Goal: Task Accomplishment & Management: Use online tool/utility

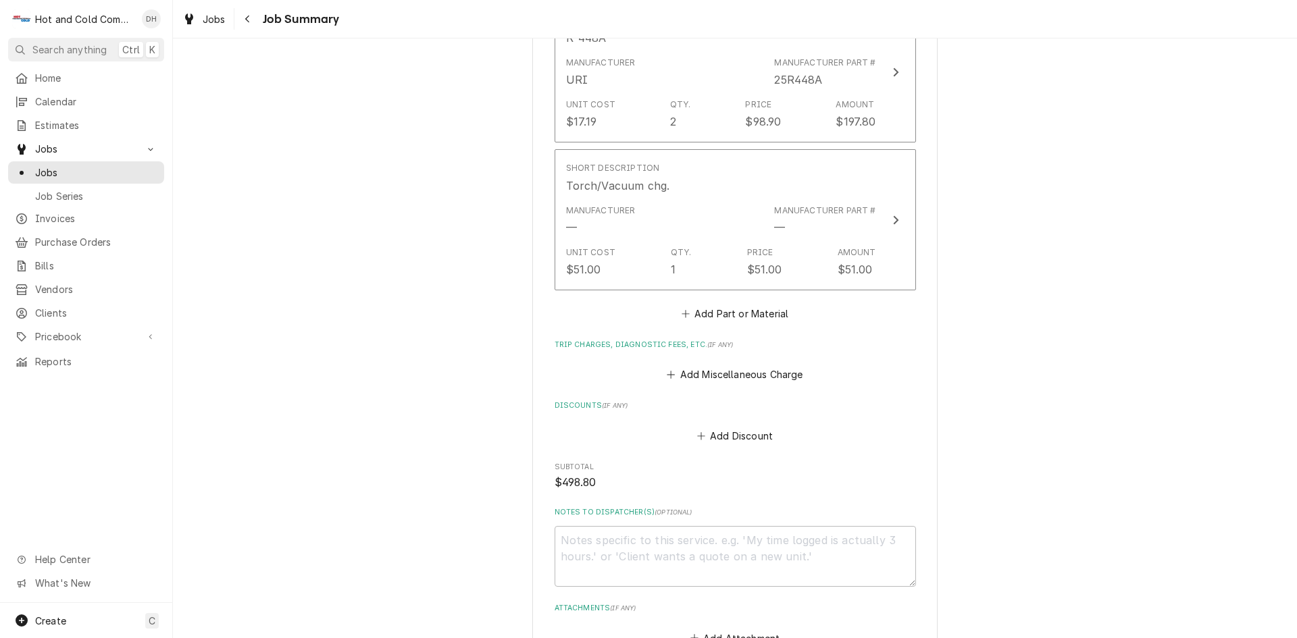
scroll to position [1029, 0]
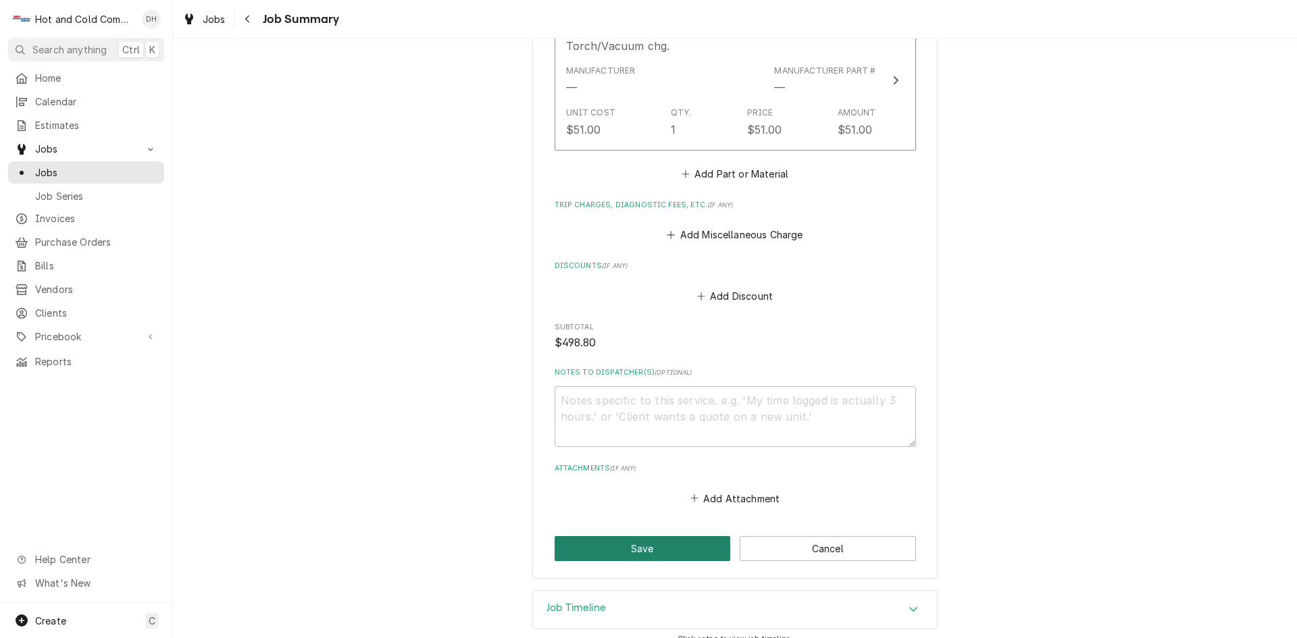
drag, startPoint x: 642, startPoint y: 530, endPoint x: 752, endPoint y: 467, distance: 126.4
click at [641, 536] on button "Save" at bounding box center [643, 548] width 176 height 25
type textarea "x"
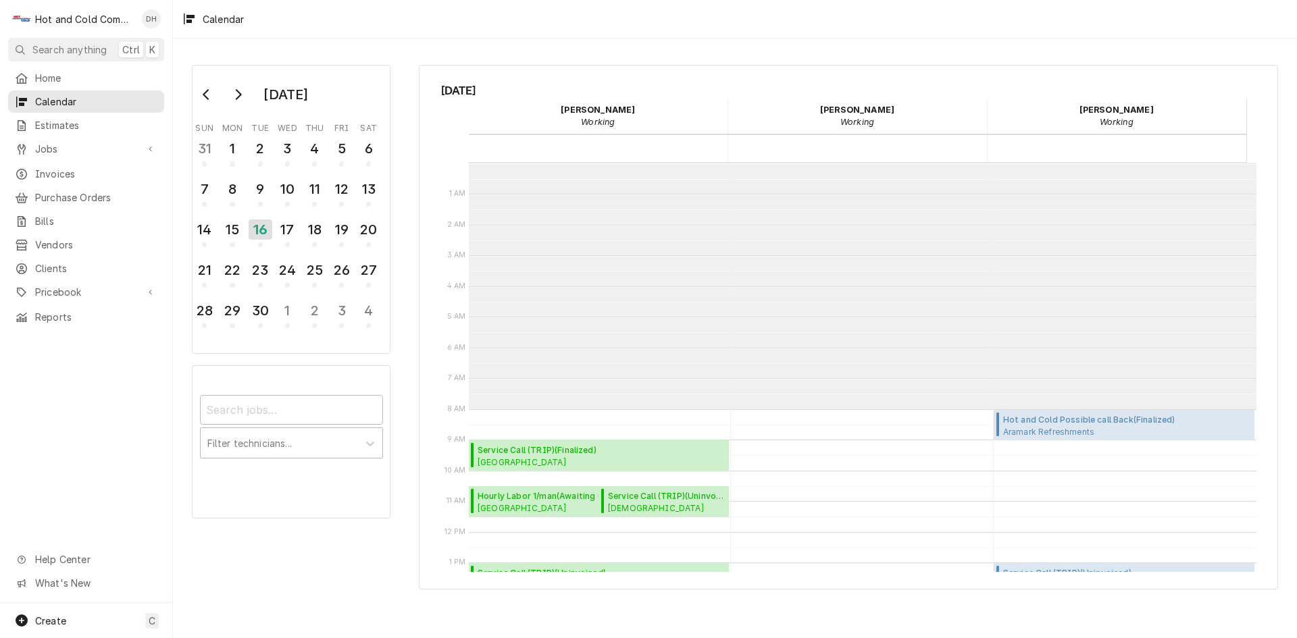
scroll to position [247, 0]
